Goal: Information Seeking & Learning: Find specific fact

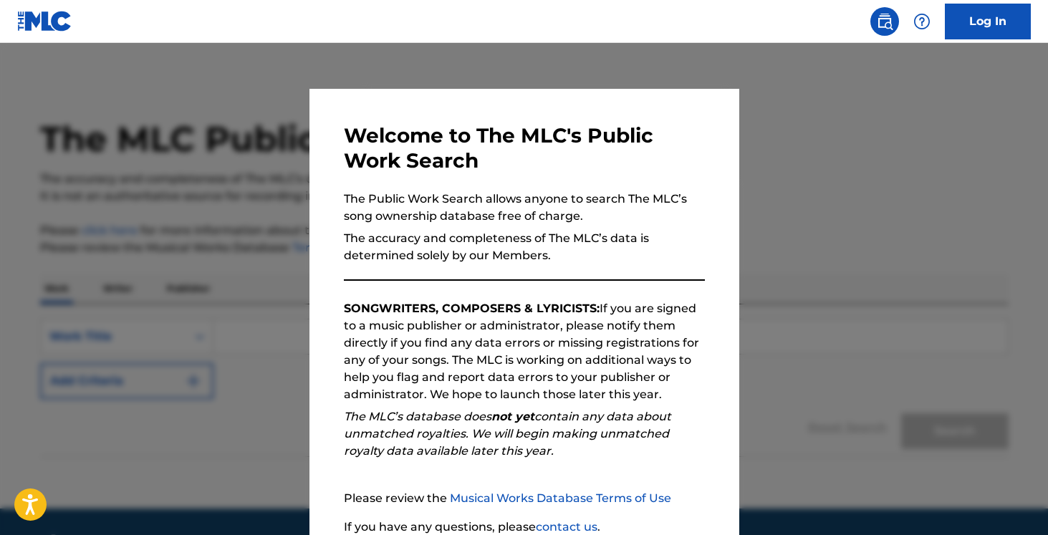
scroll to position [120, 0]
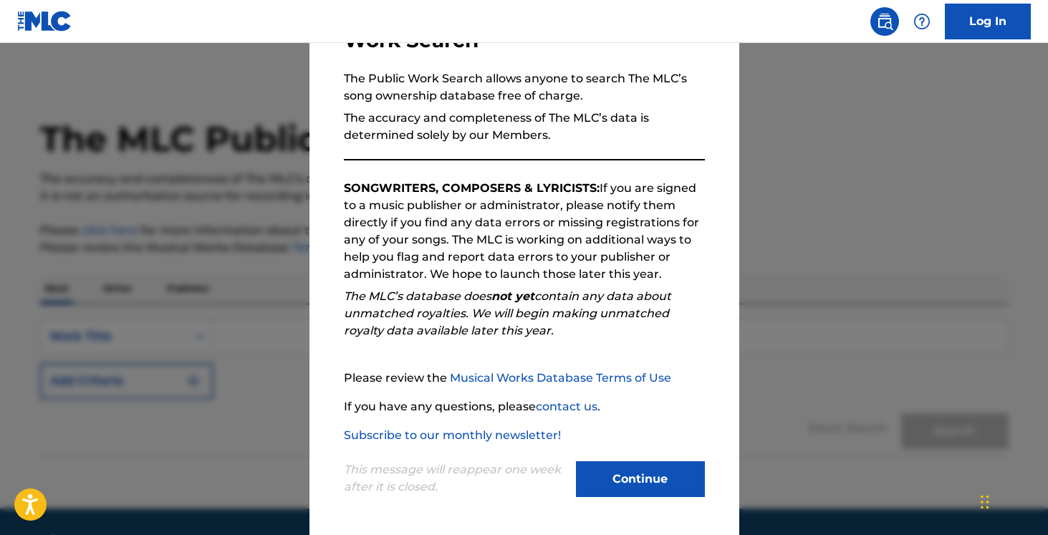
click at [633, 474] on button "Continue" at bounding box center [640, 479] width 129 height 36
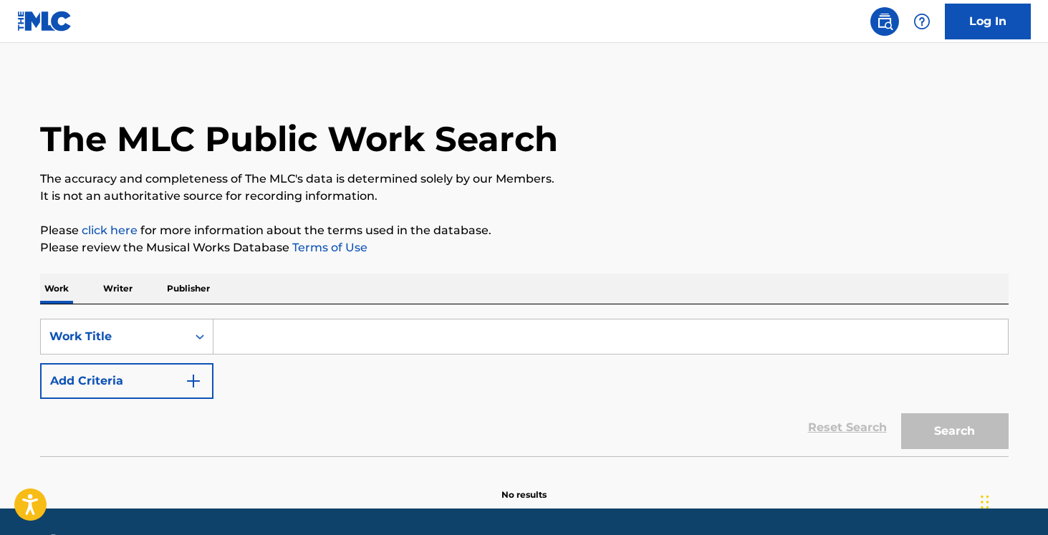
click at [334, 337] on input "Search Form" at bounding box center [610, 336] width 794 height 34
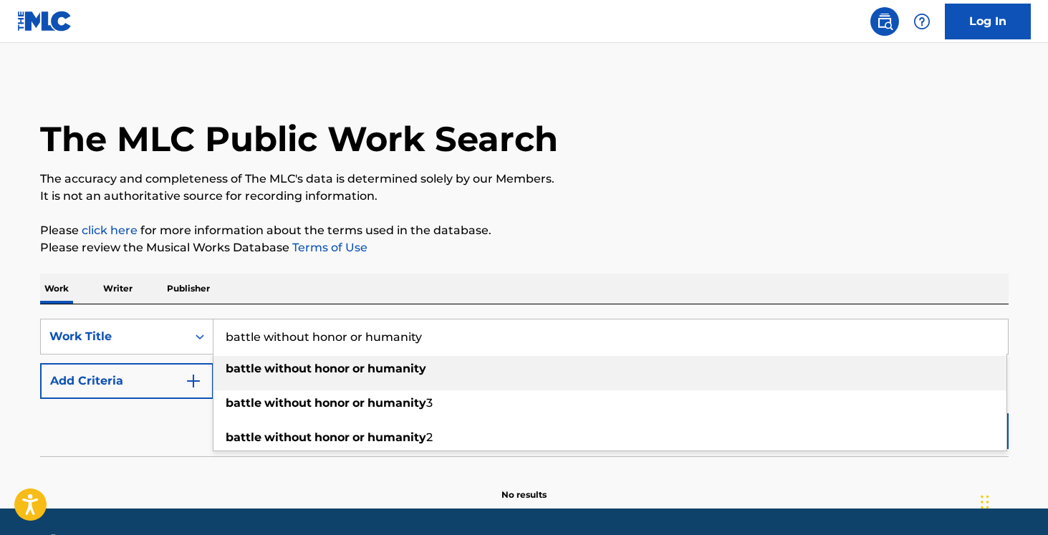
type input "battle without honor or humanity"
click at [306, 372] on strong "without" at bounding box center [287, 369] width 47 height 14
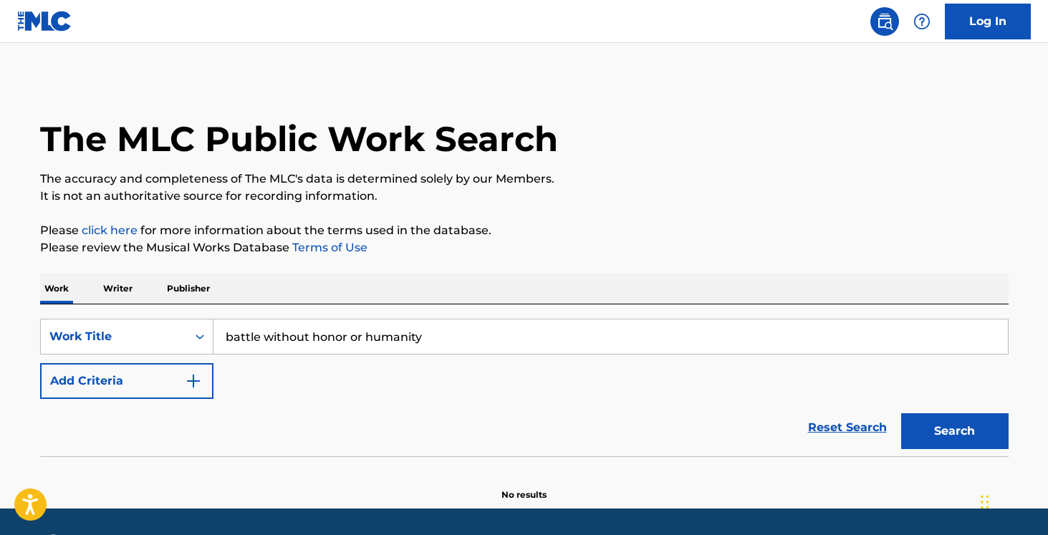
click at [922, 435] on button "Search" at bounding box center [954, 431] width 107 height 36
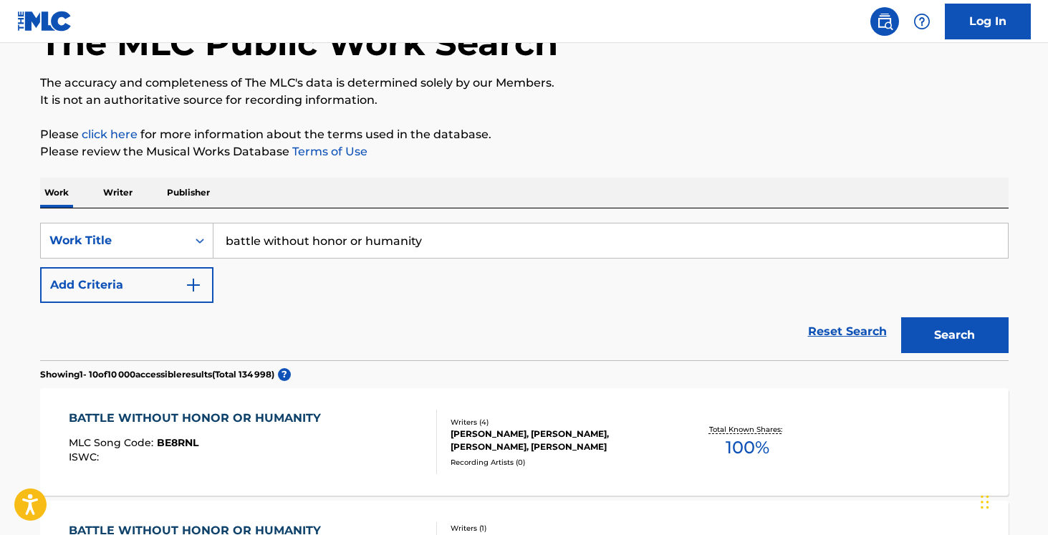
scroll to position [135, 0]
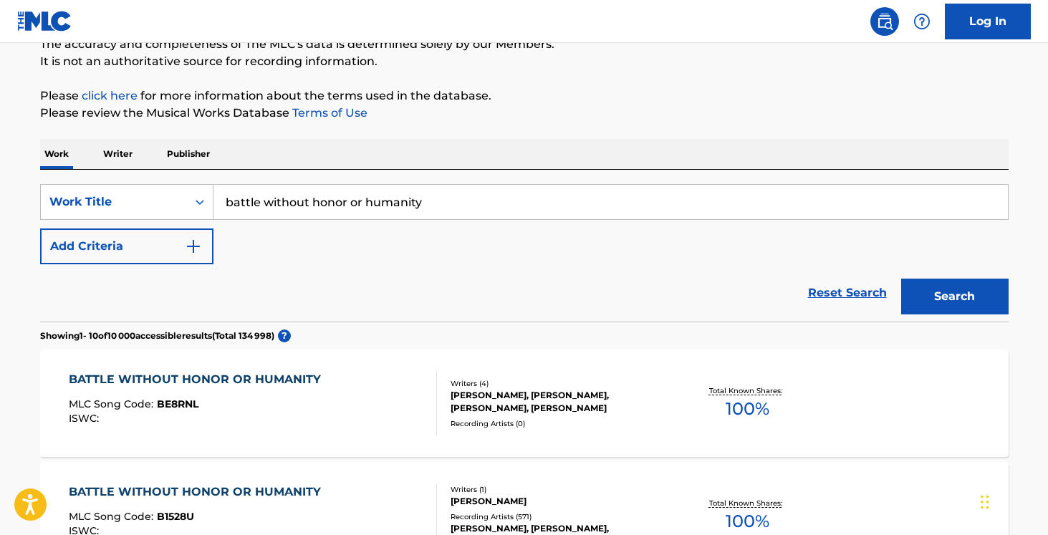
click at [342, 404] on div "BATTLE WITHOUT HONOR OR HUMANITY MLC Song Code : BE8RNL ISWC :" at bounding box center [253, 403] width 368 height 64
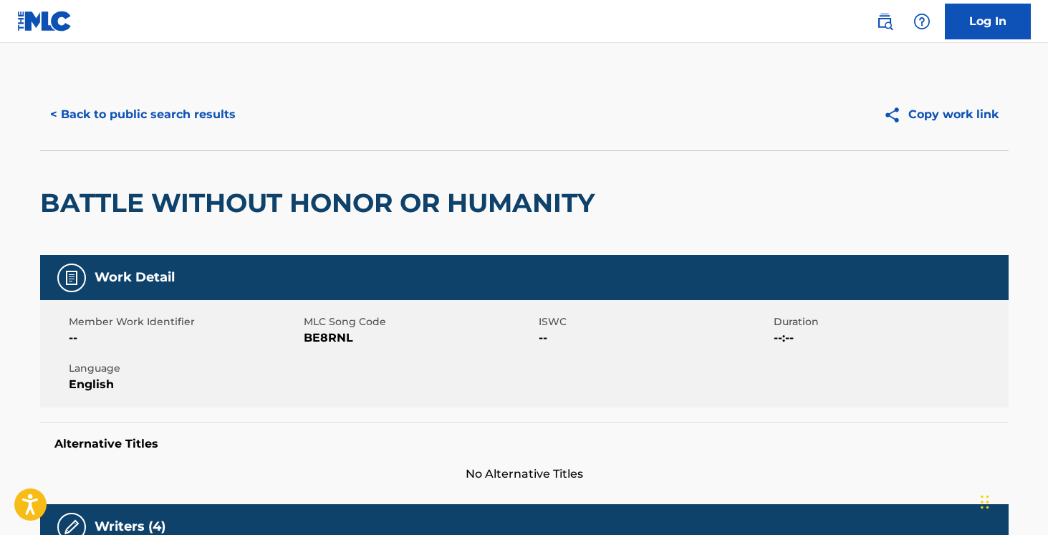
scroll to position [135, 0]
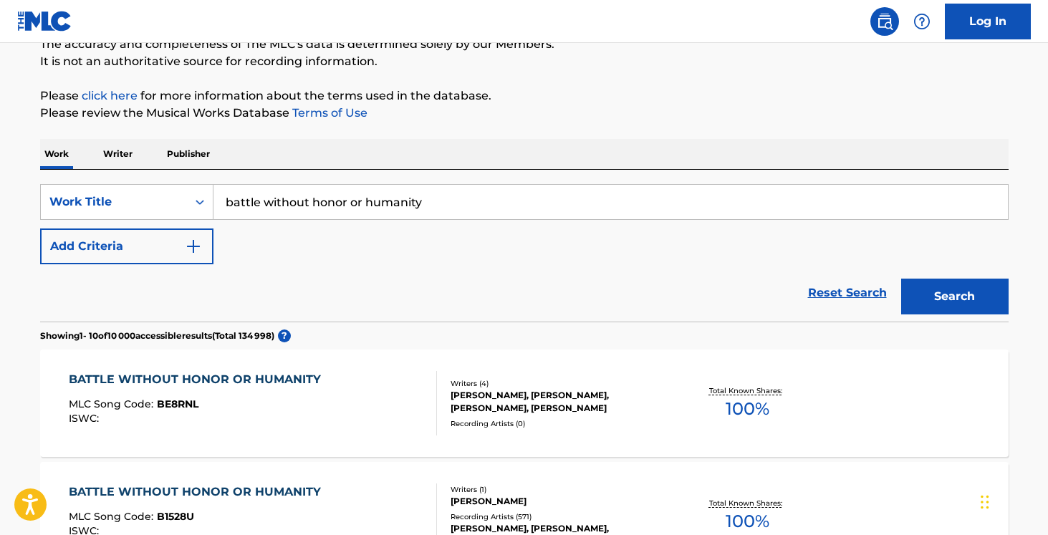
click at [197, 249] on img "Search Form" at bounding box center [193, 246] width 17 height 17
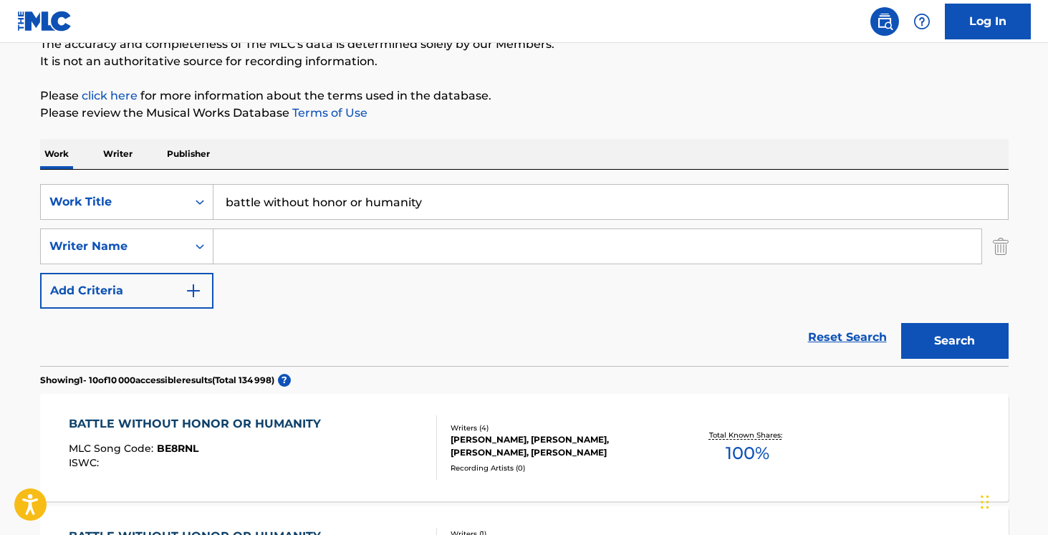
click at [266, 253] on input "Search Form" at bounding box center [597, 246] width 768 height 34
type input "hotei"
click at [901, 323] on button "Search" at bounding box center [954, 341] width 107 height 36
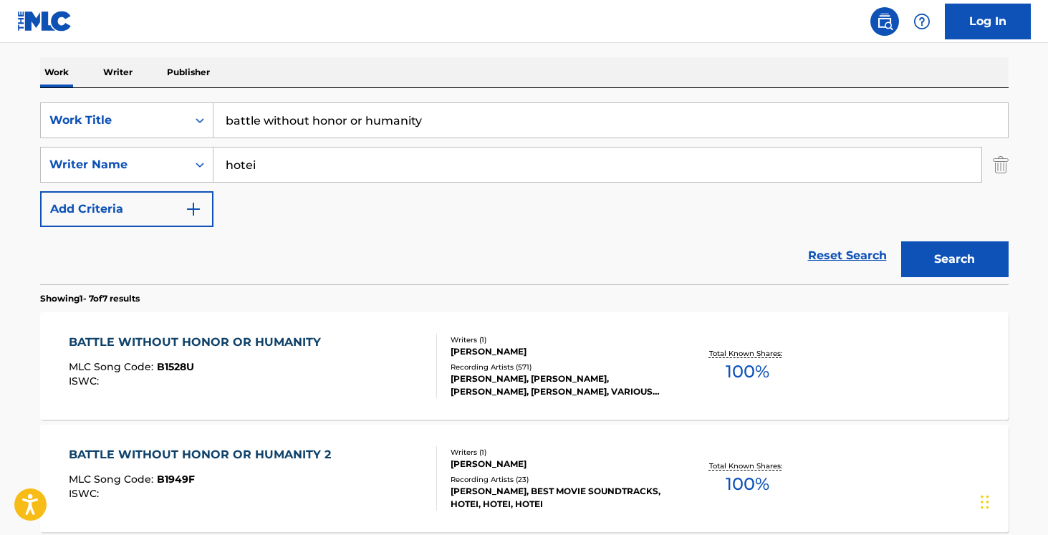
scroll to position [218, 0]
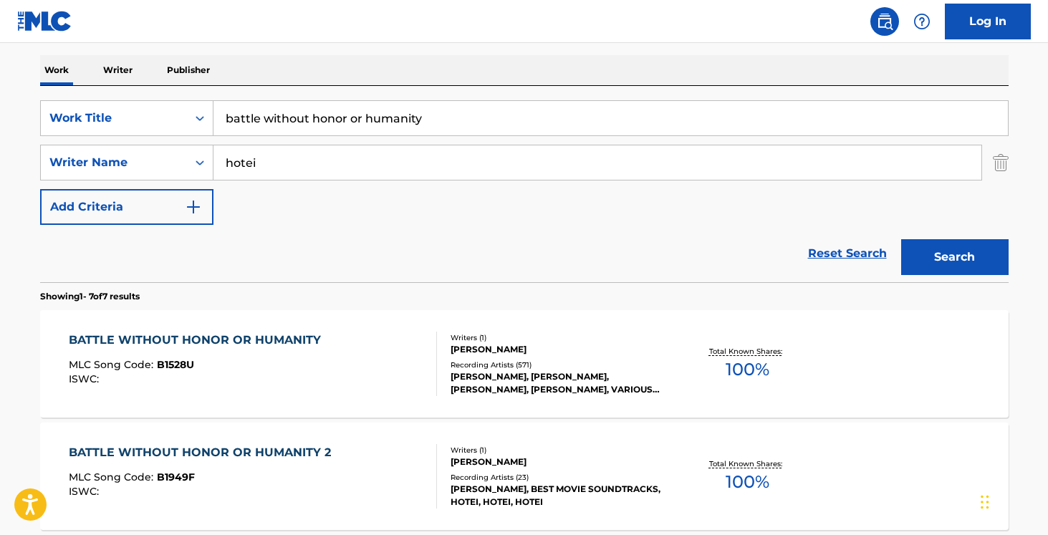
click at [497, 349] on div "[PERSON_NAME]" at bounding box center [558, 349] width 216 height 13
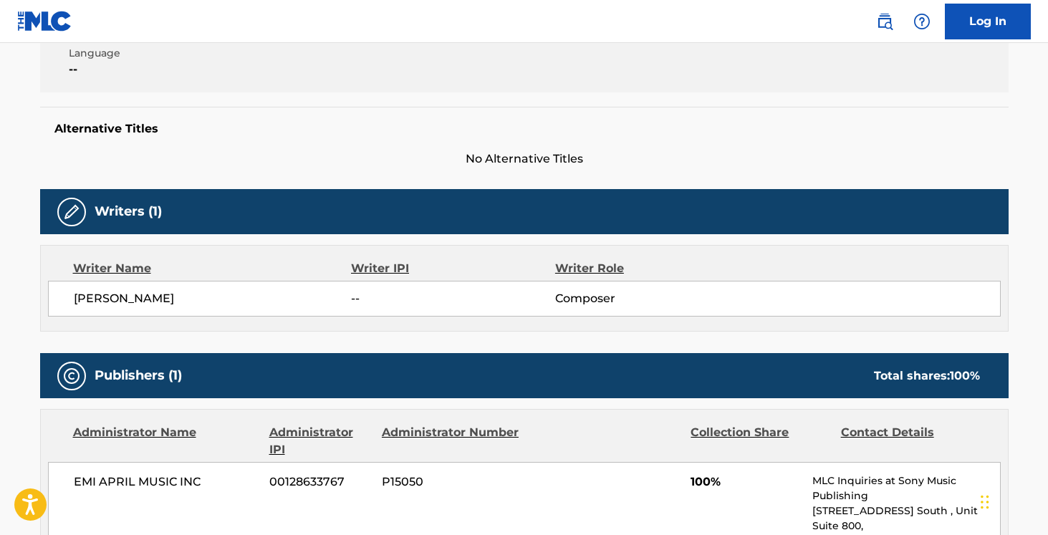
scroll to position [310, 0]
